Goal: Task Accomplishment & Management: Complete application form

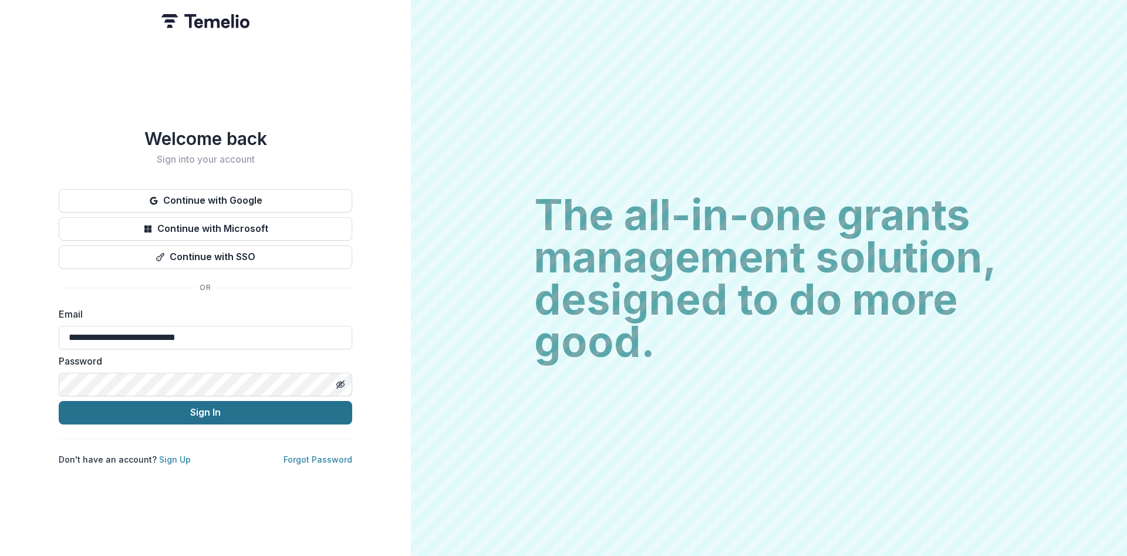
click at [166, 404] on button "Sign In" at bounding box center [206, 412] width 294 height 23
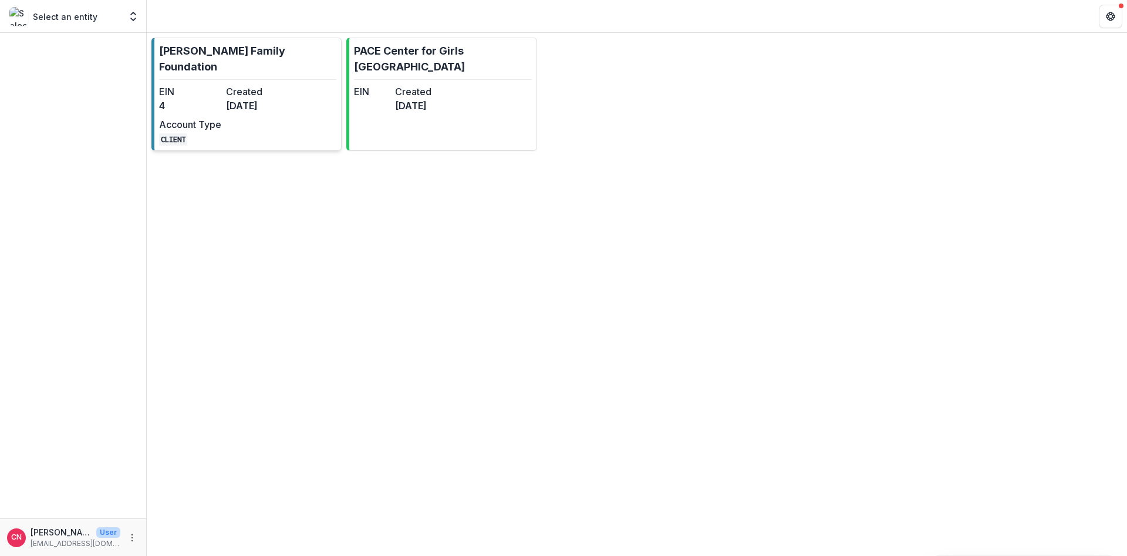
click at [187, 85] on dt "EIN" at bounding box center [190, 92] width 62 height 14
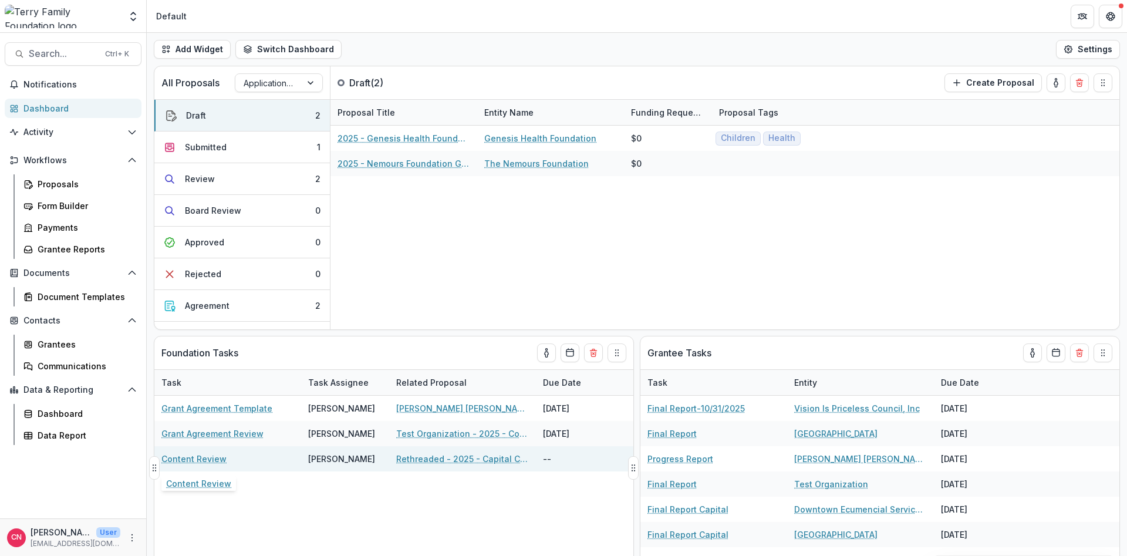
click at [213, 459] on link "Content Review" at bounding box center [193, 459] width 65 height 12
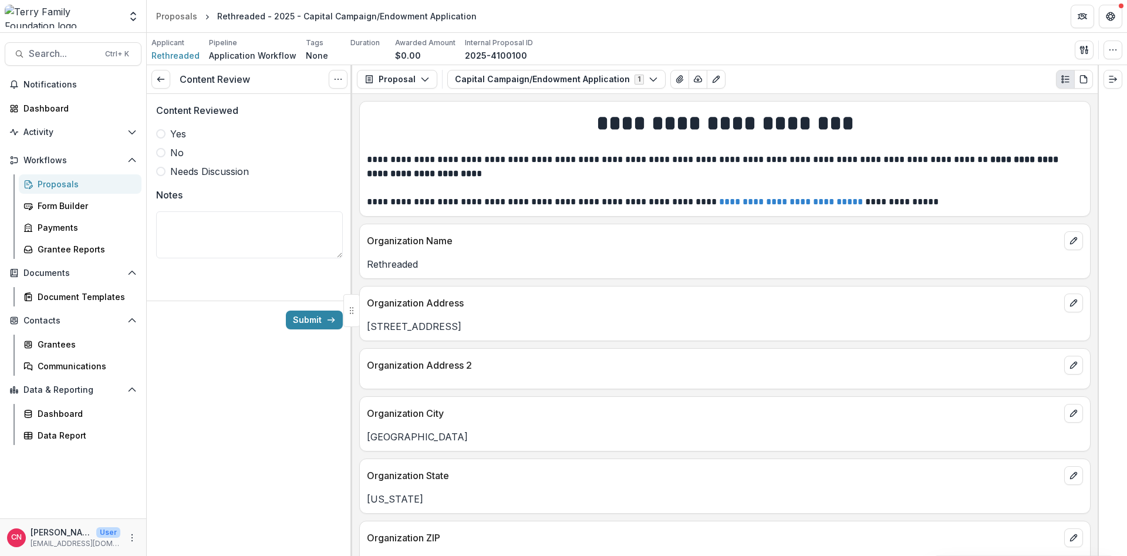
drag, startPoint x: 157, startPoint y: 130, endPoint x: 215, endPoint y: 139, distance: 59.4
click at [159, 130] on label "Yes" at bounding box center [249, 134] width 187 height 14
click at [164, 134] on span at bounding box center [160, 133] width 9 height 9
click at [304, 316] on button "Submit" at bounding box center [314, 320] width 57 height 19
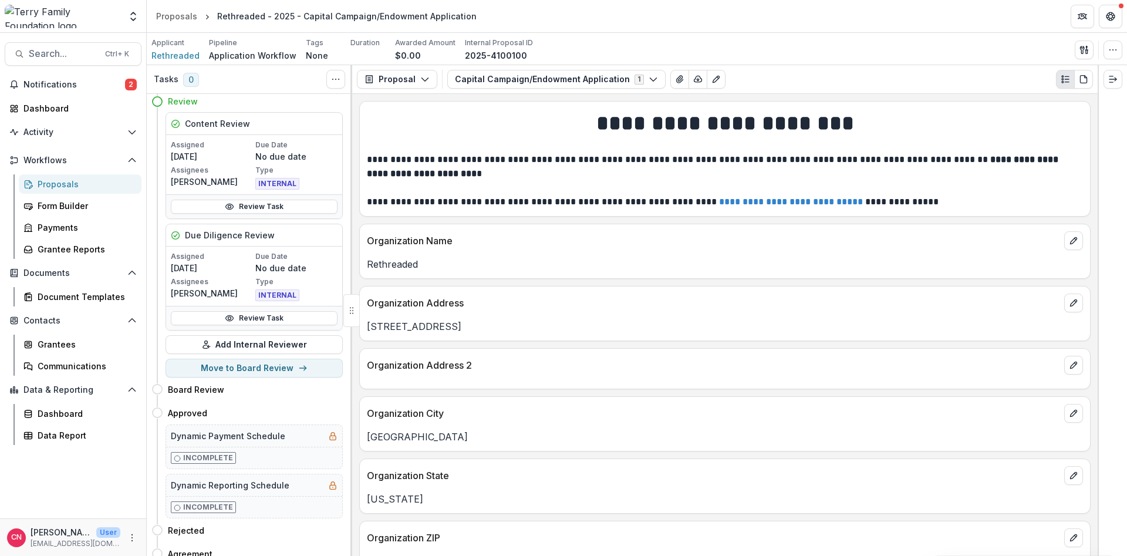
scroll to position [70, 0]
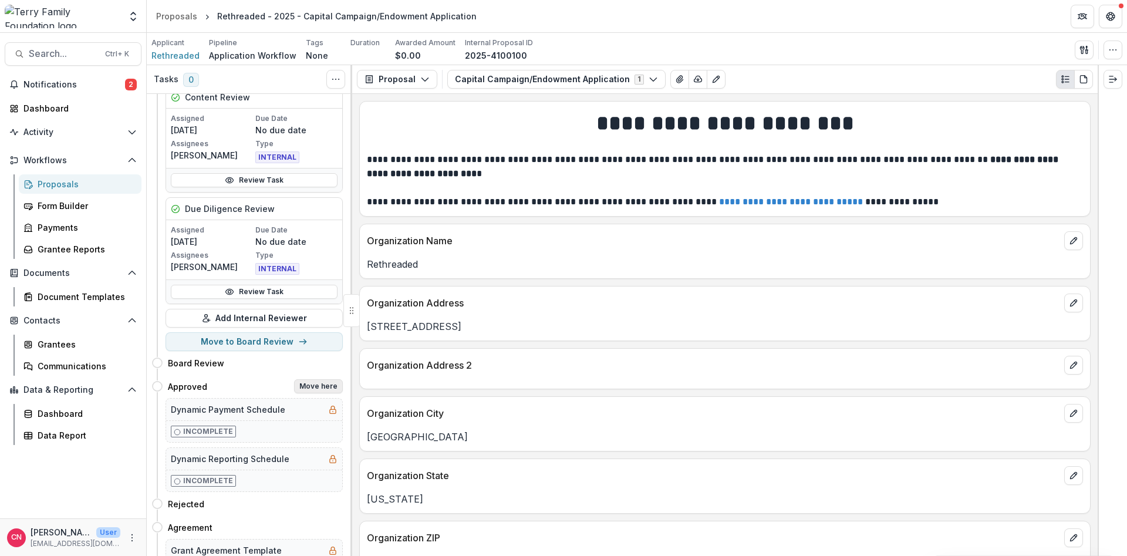
click at [317, 383] on button "Move here" at bounding box center [318, 386] width 49 height 14
select select "********"
select select
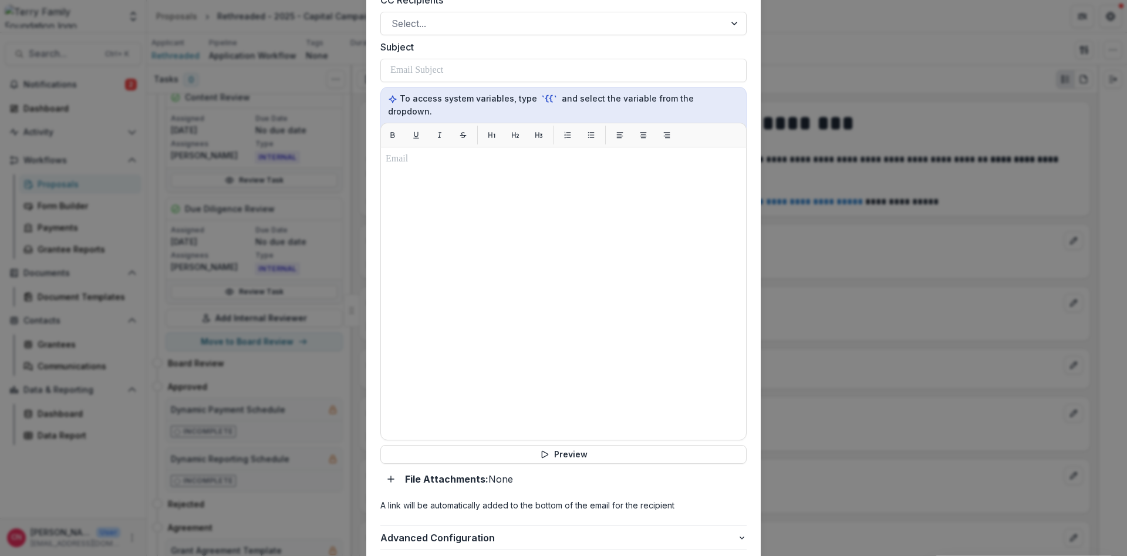
scroll to position [1063, 0]
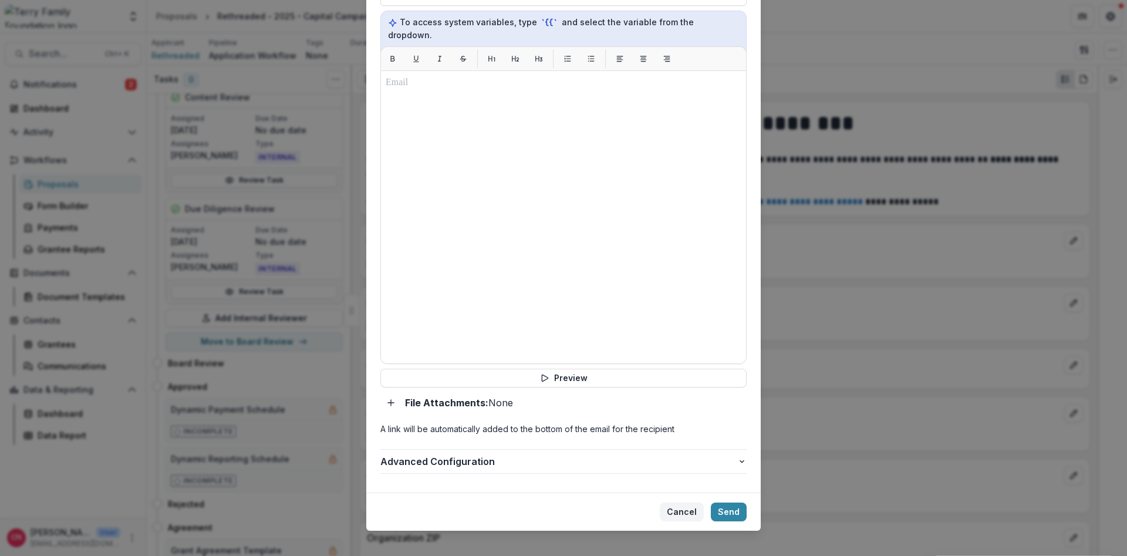
click at [683, 503] on button "Cancel" at bounding box center [682, 512] width 44 height 19
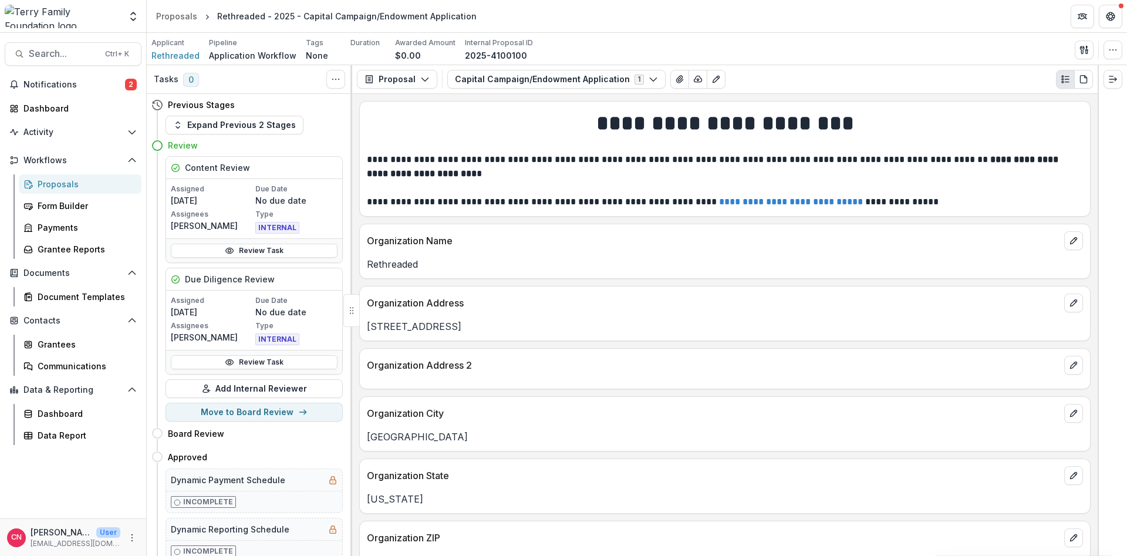
click at [272, 142] on div "Review" at bounding box center [255, 145] width 175 height 12
